Goal: Task Accomplishment & Management: Use online tool/utility

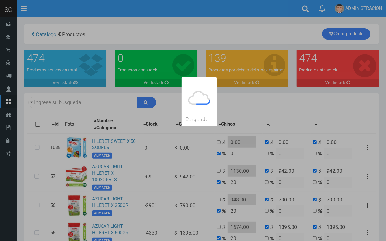
type input "hileret"
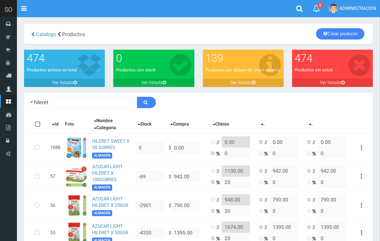
scroll to position [81, 0]
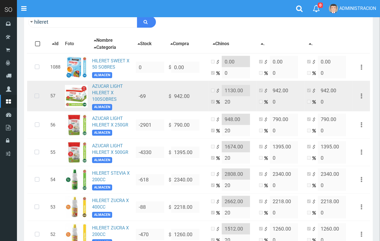
drag, startPoint x: 36, startPoint y: 96, endPoint x: 43, endPoint y: 97, distance: 6.6
click at [37, 96] on icon at bounding box center [36, 96] width 15 height 19
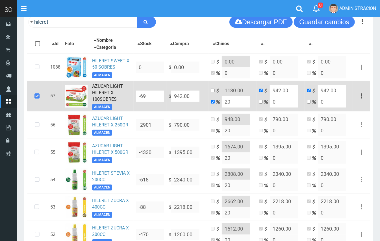
drag, startPoint x: 224, startPoint y: 102, endPoint x: 220, endPoint y: 101, distance: 4.6
click at [220, 101] on td "$ 1130.00 20" at bounding box center [233, 96] width 48 height 31
type input "15"
type input "1083.3"
drag, startPoint x: 241, startPoint y: 100, endPoint x: 223, endPoint y: 98, distance: 17.9
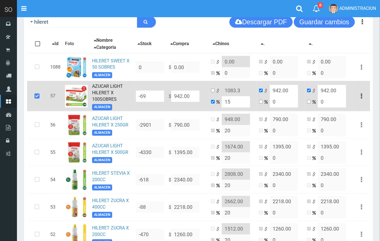
click at [223, 98] on input "15" at bounding box center [236, 101] width 28 height 11
type input "2"
type input "960.84"
type input "20"
type input "1130.4"
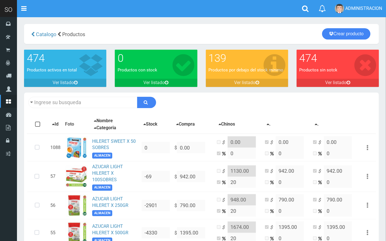
type input "hileret"
